Goal: Task Accomplishment & Management: Manage account settings

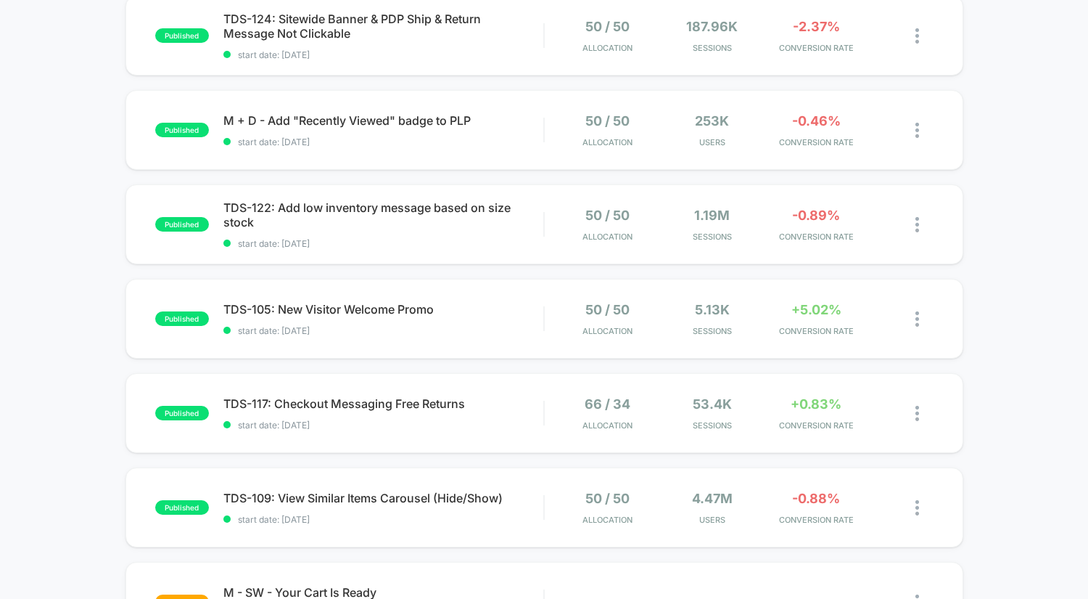
scroll to position [270, 0]
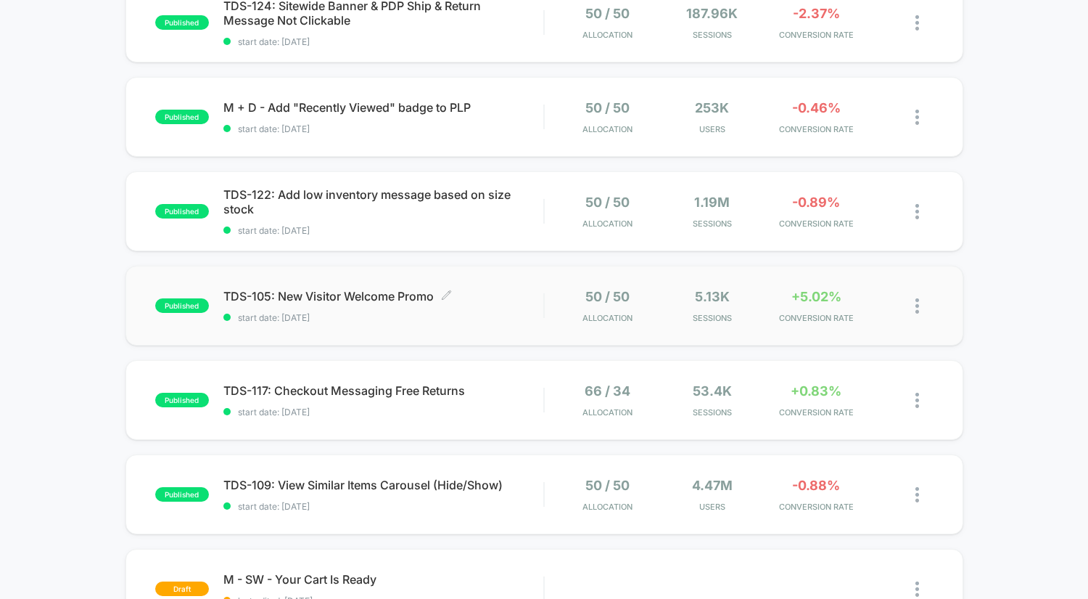
click at [326, 292] on span "TDS-105: New Visitor Welcome Promo Click to edit experience details" at bounding box center [383, 296] width 321 height 15
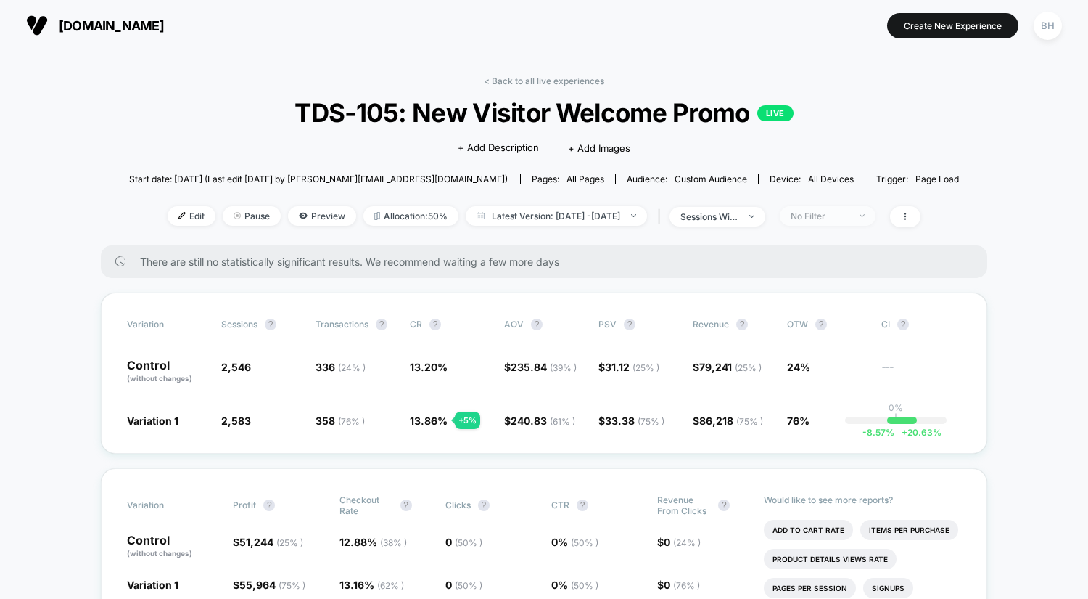
click at [876, 221] on span "No Filter" at bounding box center [828, 216] width 96 height 20
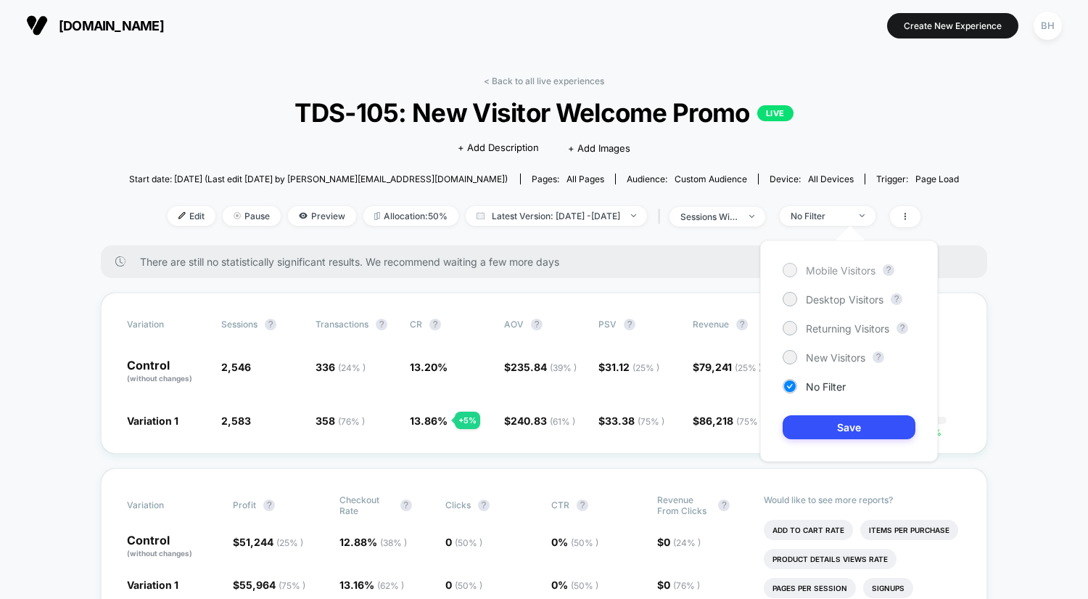
click at [799, 267] on div "Mobile Visitors" at bounding box center [829, 270] width 93 height 15
click at [859, 434] on button "Save" at bounding box center [849, 427] width 133 height 24
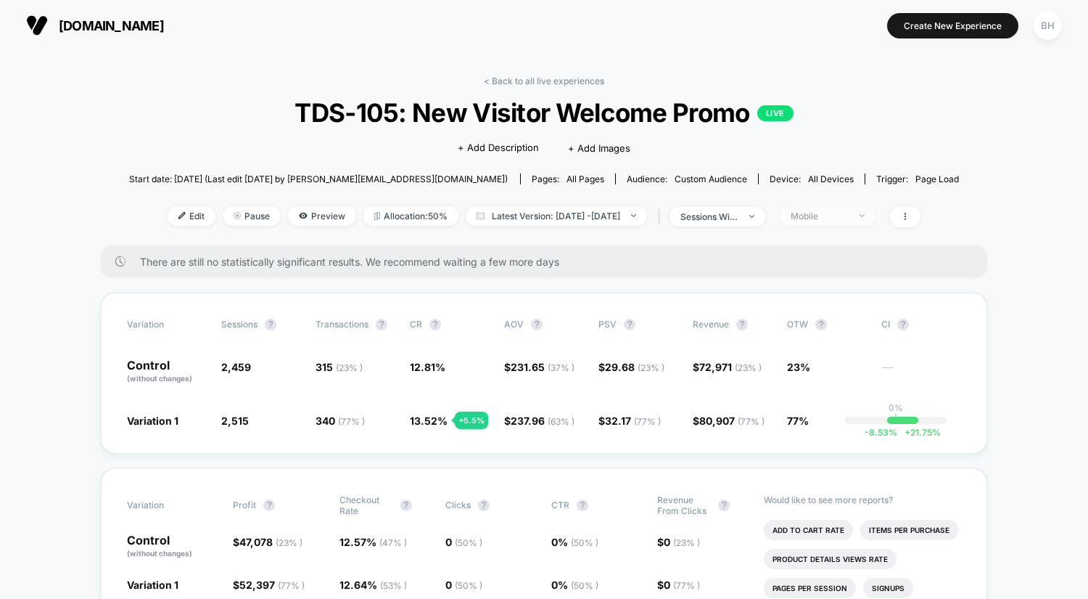
click at [865, 214] on img at bounding box center [862, 215] width 5 height 3
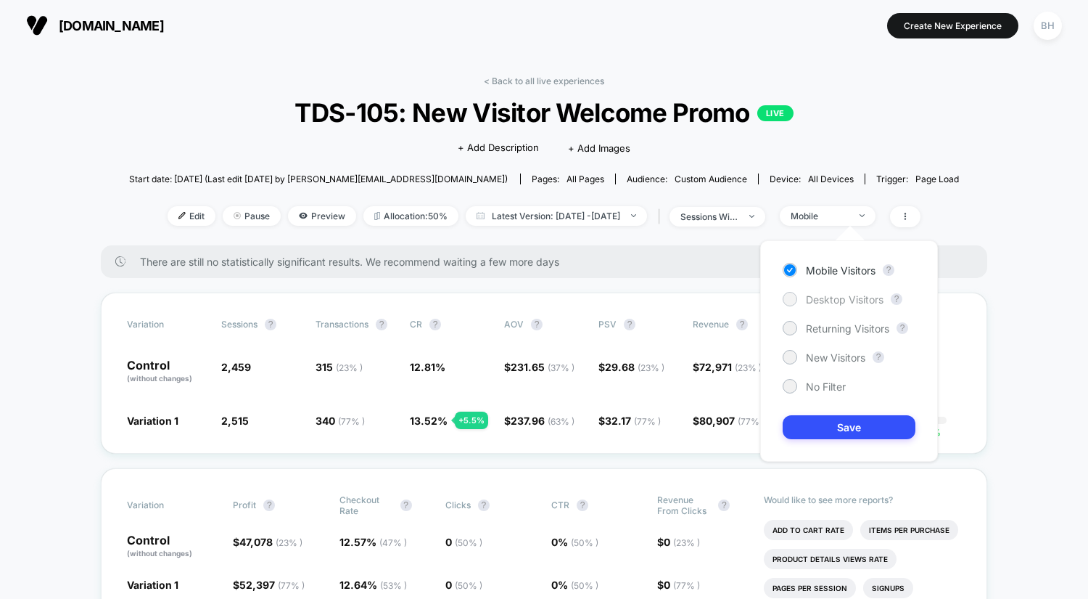
click at [794, 300] on div at bounding box center [789, 298] width 11 height 11
click at [856, 434] on button "Save" at bounding box center [849, 427] width 133 height 24
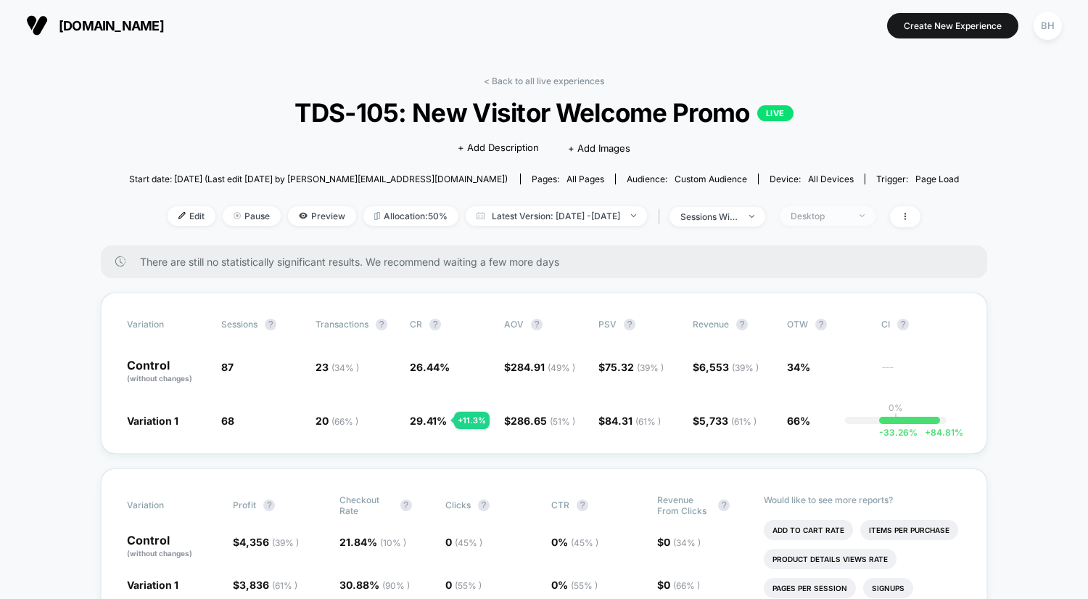
click at [876, 218] on span "Desktop" at bounding box center [828, 216] width 96 height 20
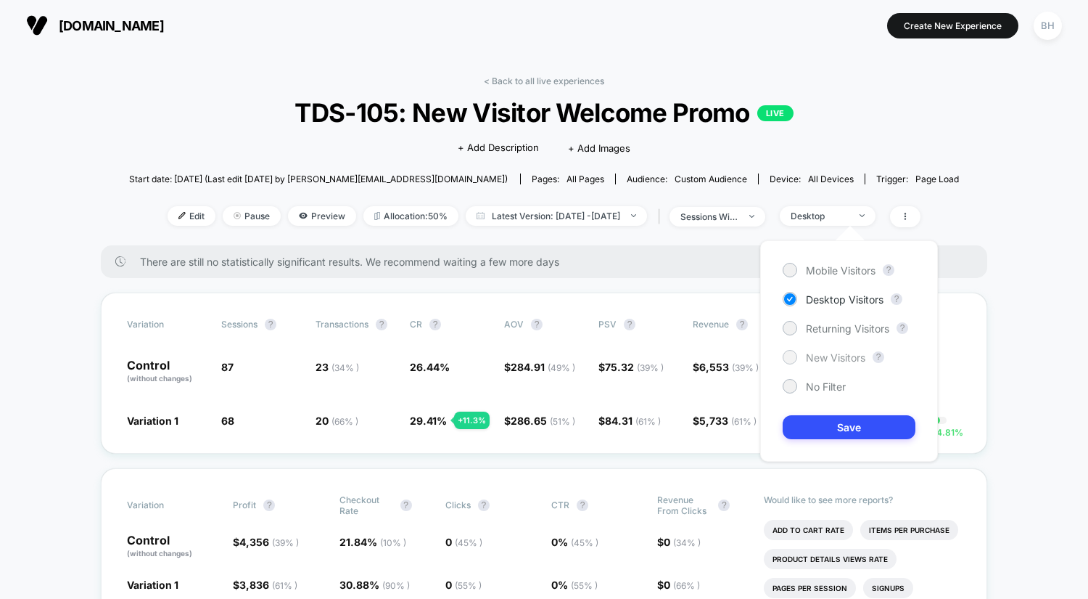
click at [794, 358] on div at bounding box center [789, 356] width 11 height 11
click at [834, 420] on button "Save" at bounding box center [849, 427] width 133 height 24
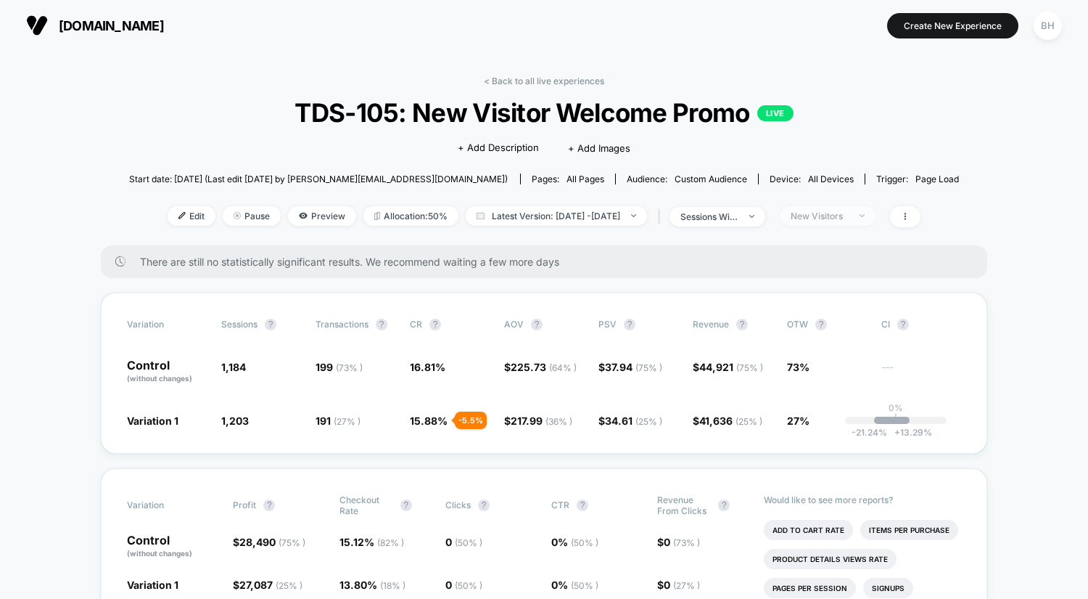
click at [848, 213] on div "New Visitors" at bounding box center [820, 215] width 58 height 11
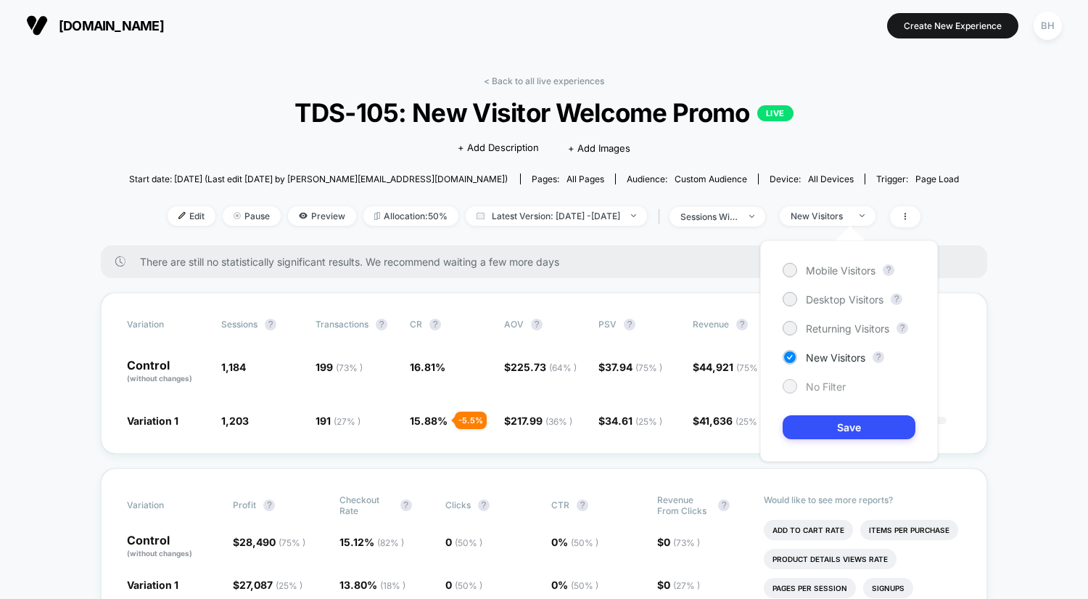
click at [783, 382] on div at bounding box center [790, 386] width 15 height 15
click at [878, 434] on button "Save" at bounding box center [849, 427] width 133 height 24
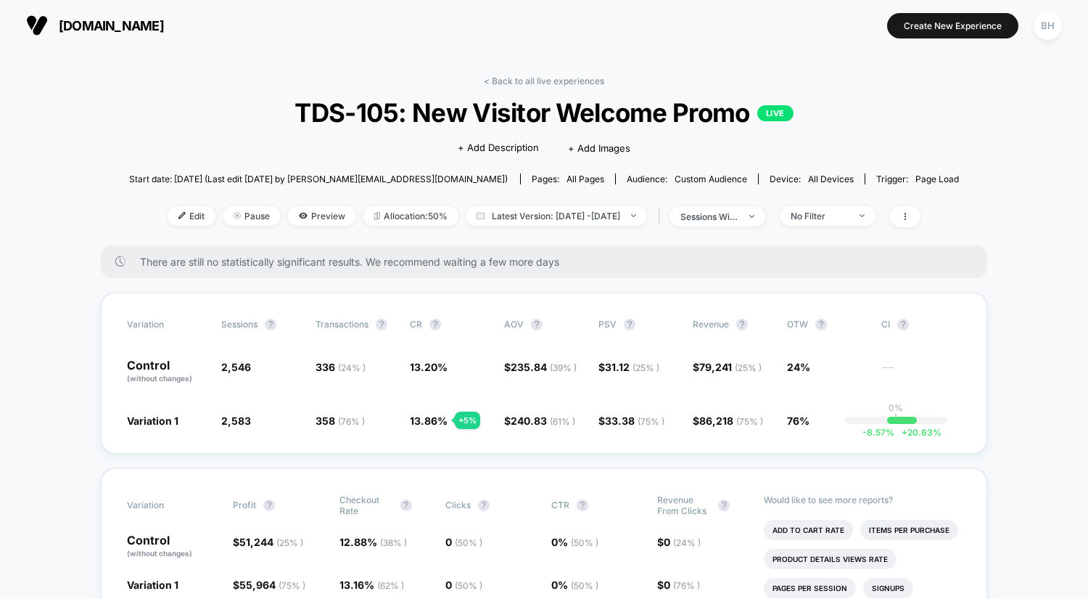
scroll to position [10, 0]
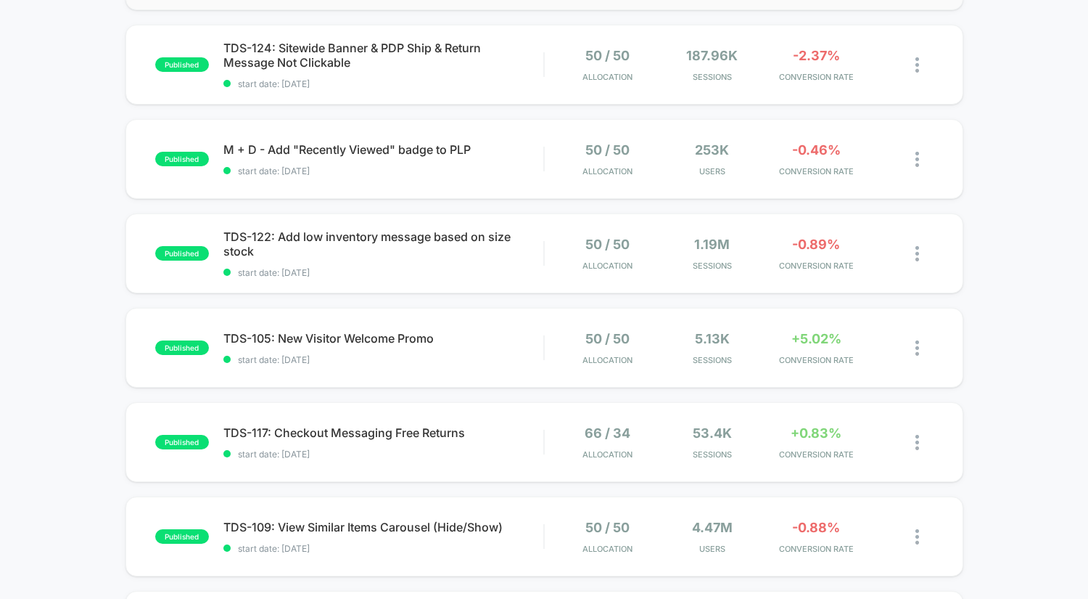
scroll to position [229, 0]
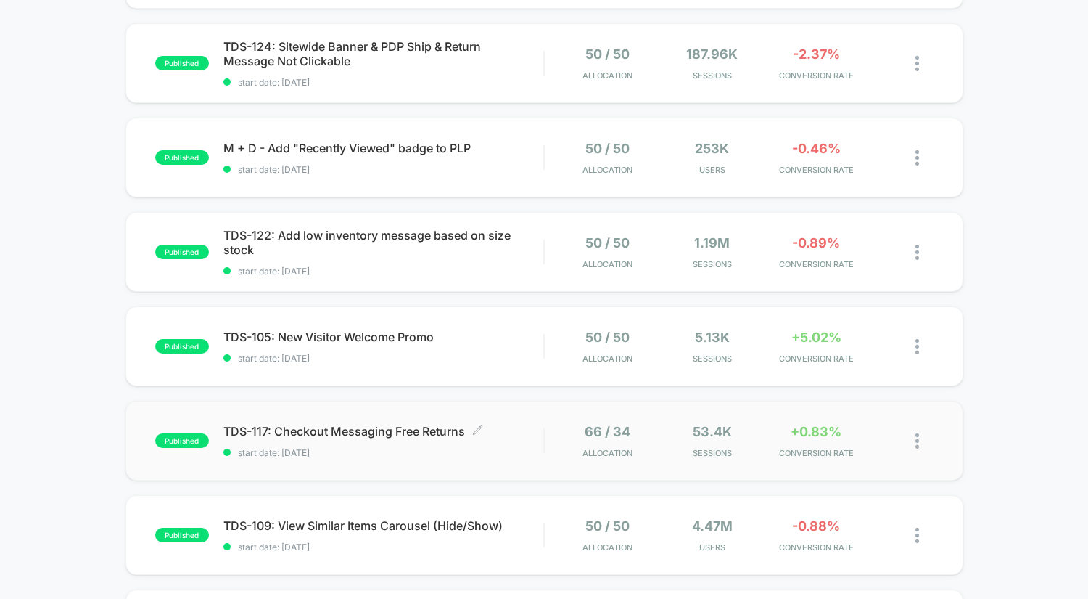
click at [389, 435] on span "TDS-117: Checkout Messaging Free Returns Click to edit experience details" at bounding box center [383, 431] width 321 height 15
